Goal: Task Accomplishment & Management: Use online tool/utility

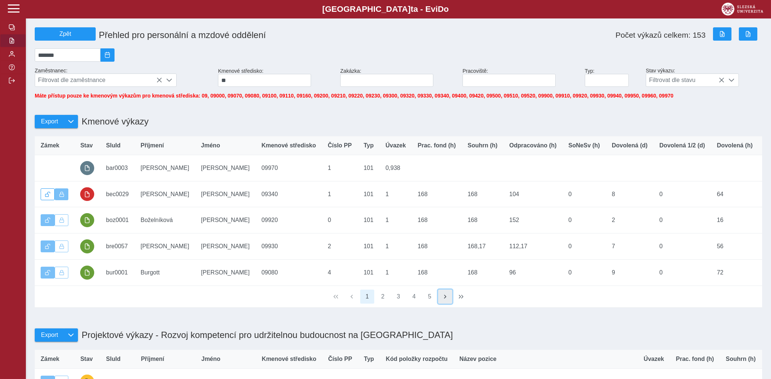
click at [442, 298] on button "button" at bounding box center [445, 296] width 14 height 14
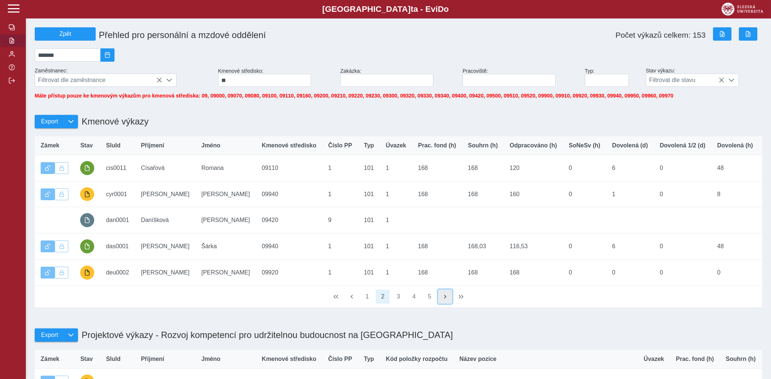
click at [442, 298] on button "button" at bounding box center [445, 296] width 14 height 14
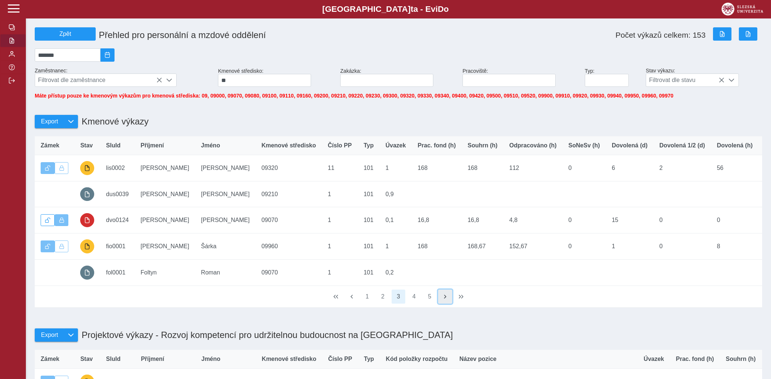
click at [442, 298] on button "button" at bounding box center [445, 296] width 14 height 14
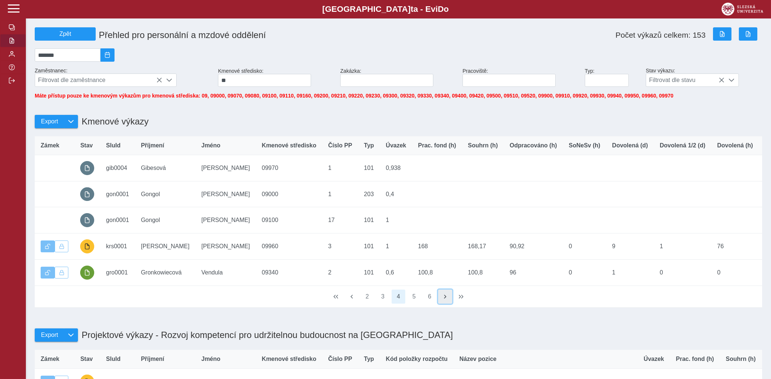
click at [442, 298] on button "button" at bounding box center [445, 296] width 14 height 14
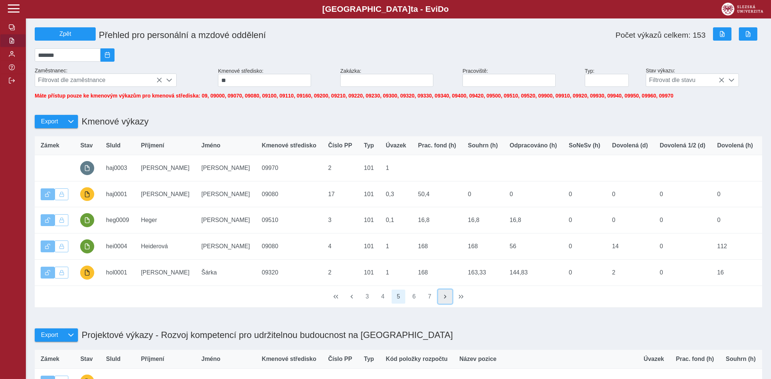
click at [442, 298] on button "button" at bounding box center [445, 296] width 14 height 14
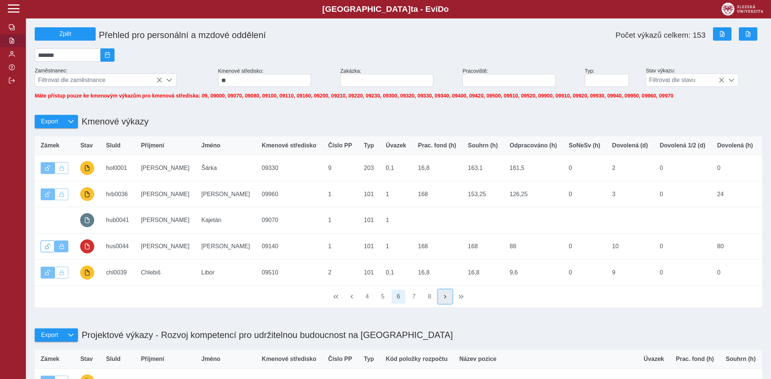
click at [442, 298] on button "button" at bounding box center [445, 296] width 14 height 14
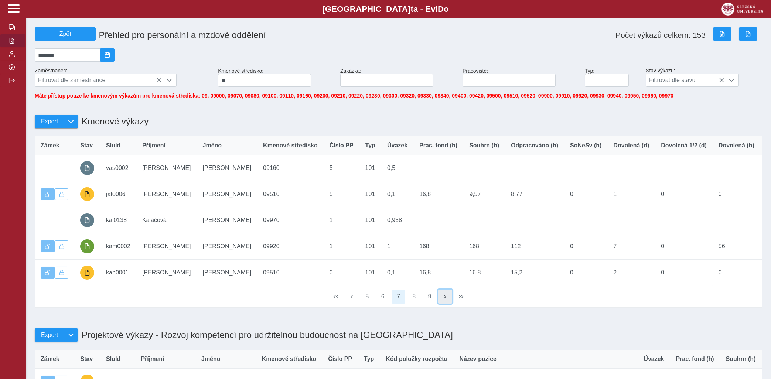
click at [442, 298] on button "button" at bounding box center [445, 296] width 14 height 14
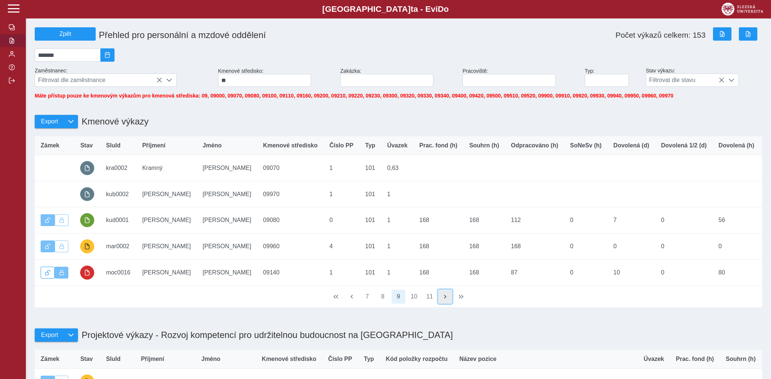
click at [442, 298] on button "button" at bounding box center [445, 296] width 14 height 14
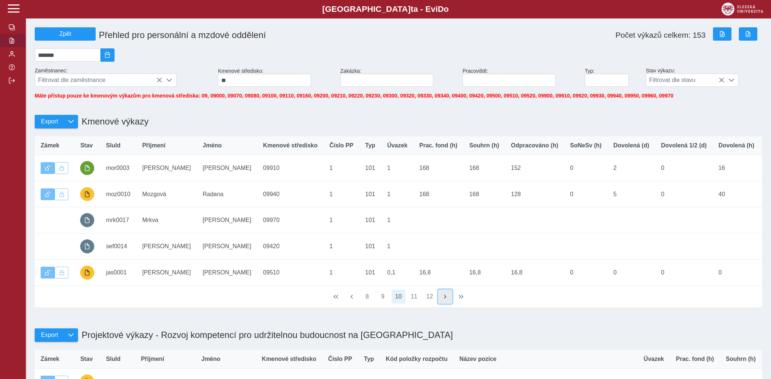
click at [442, 298] on button "button" at bounding box center [445, 296] width 14 height 14
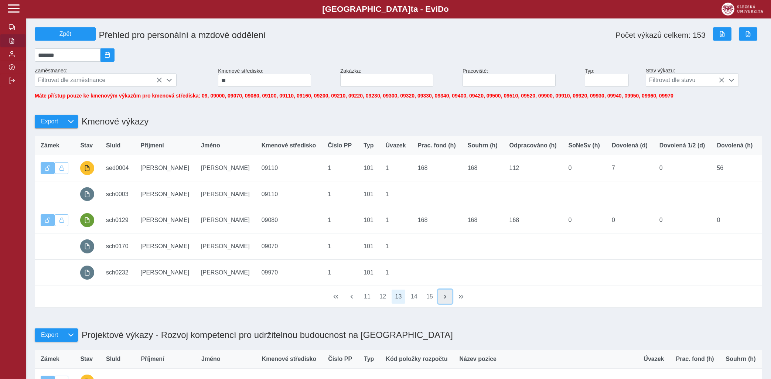
click at [442, 298] on button "button" at bounding box center [445, 296] width 14 height 14
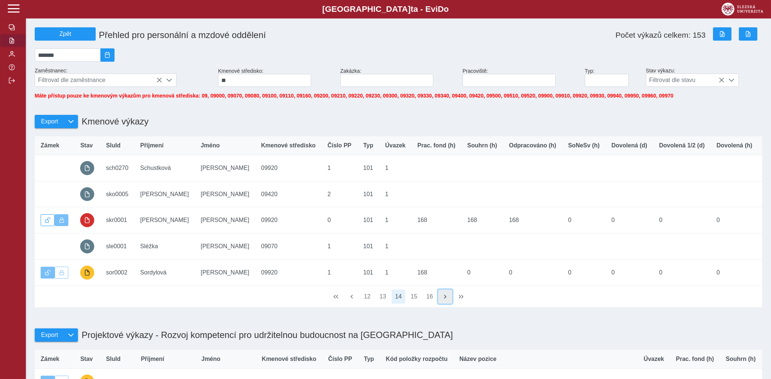
click at [442, 298] on button "button" at bounding box center [445, 296] width 14 height 14
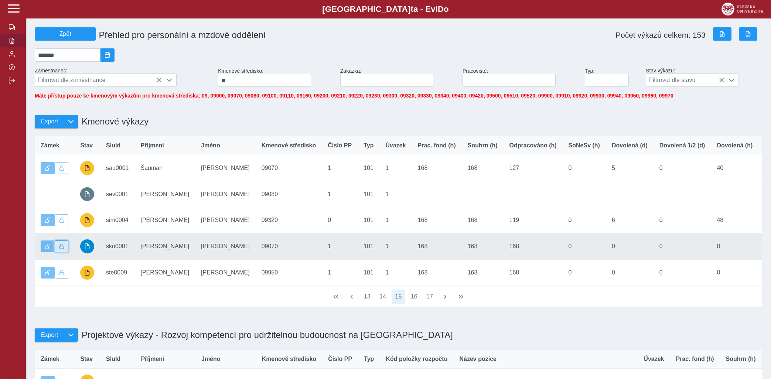
click at [56, 252] on button "button" at bounding box center [62, 246] width 14 height 12
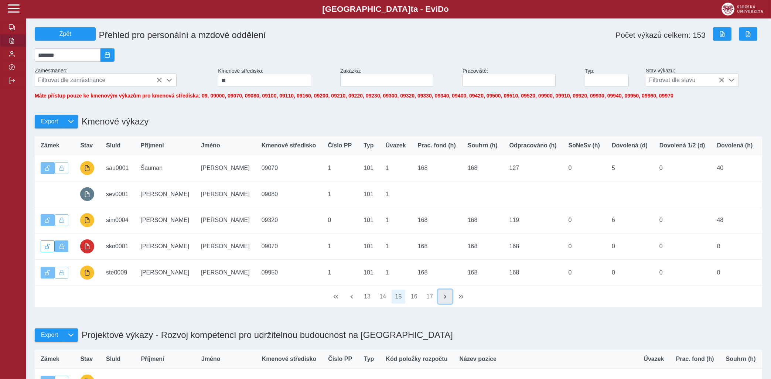
click at [439, 301] on button "button" at bounding box center [445, 296] width 14 height 14
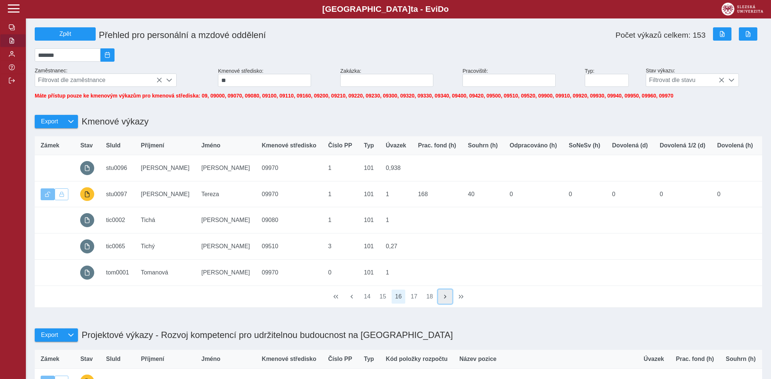
click at [439, 301] on button "button" at bounding box center [445, 296] width 14 height 14
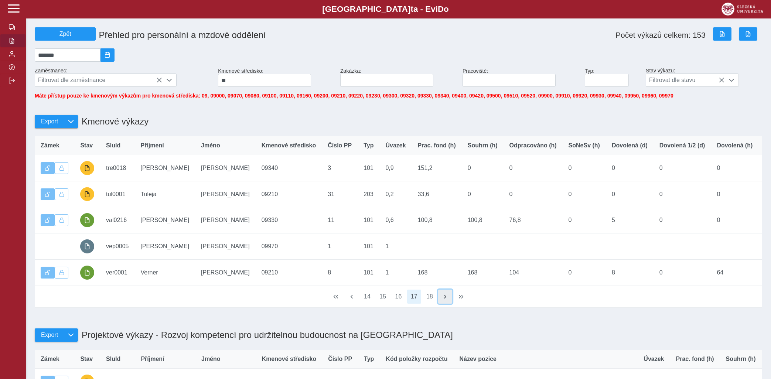
click at [445, 299] on span "button" at bounding box center [445, 297] width 6 height 6
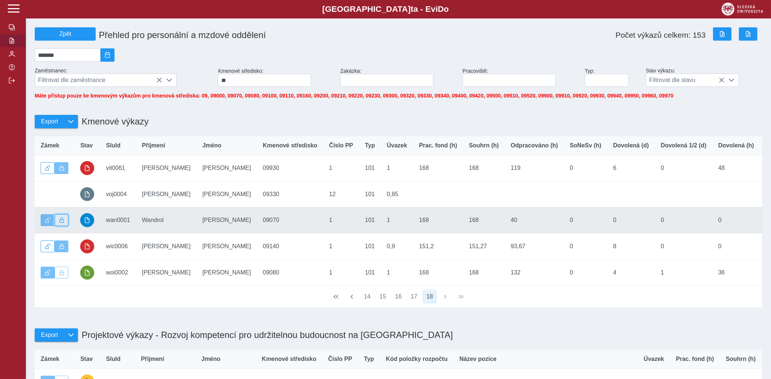
click at [62, 223] on span "button" at bounding box center [61, 219] width 5 height 5
